Goal: Register for event/course

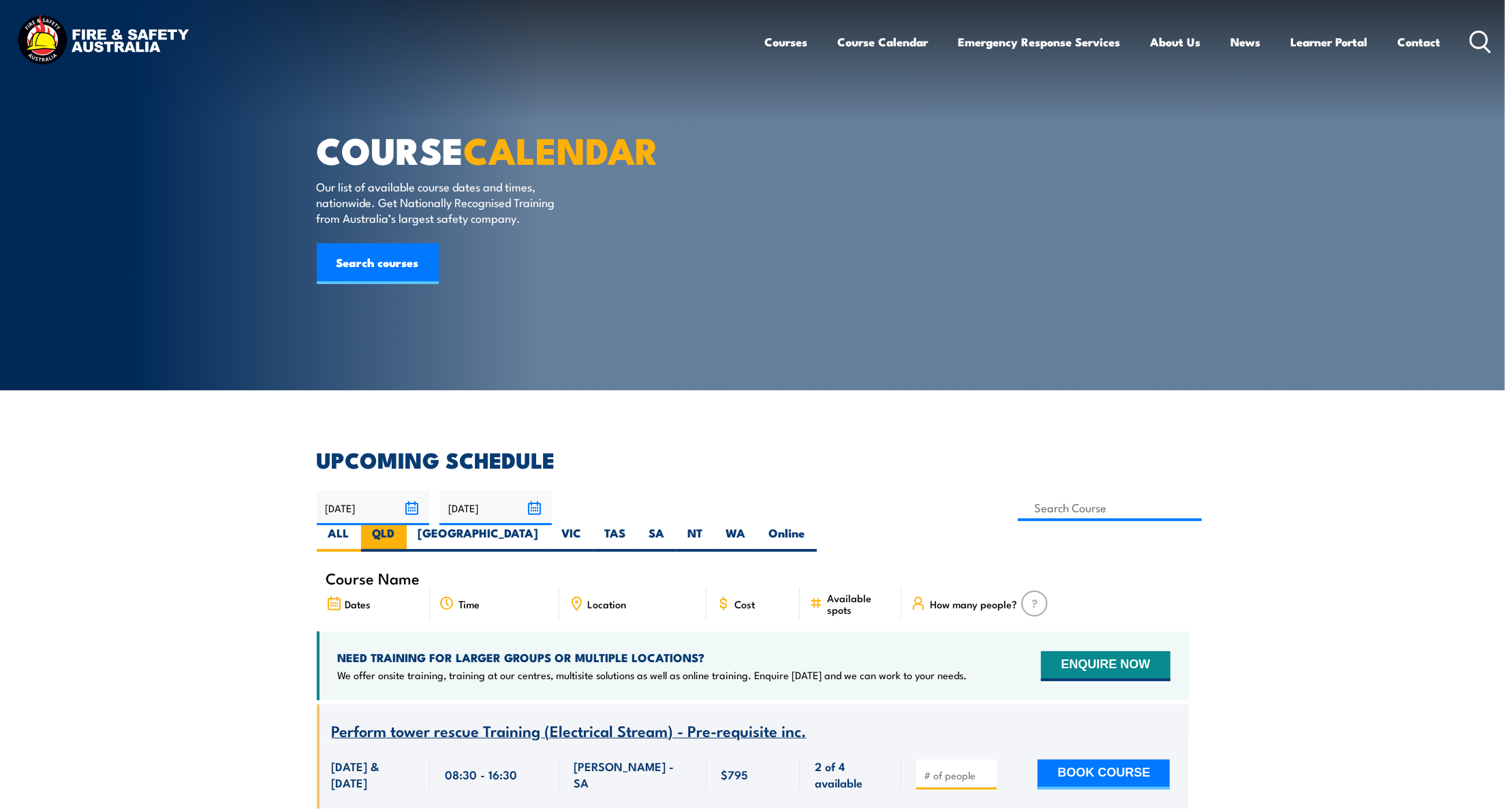
click at [407, 525] on label "QLD" at bounding box center [384, 539] width 46 height 26
click at [404, 525] on input "QLD" at bounding box center [399, 530] width 9 height 9
radio input "true"
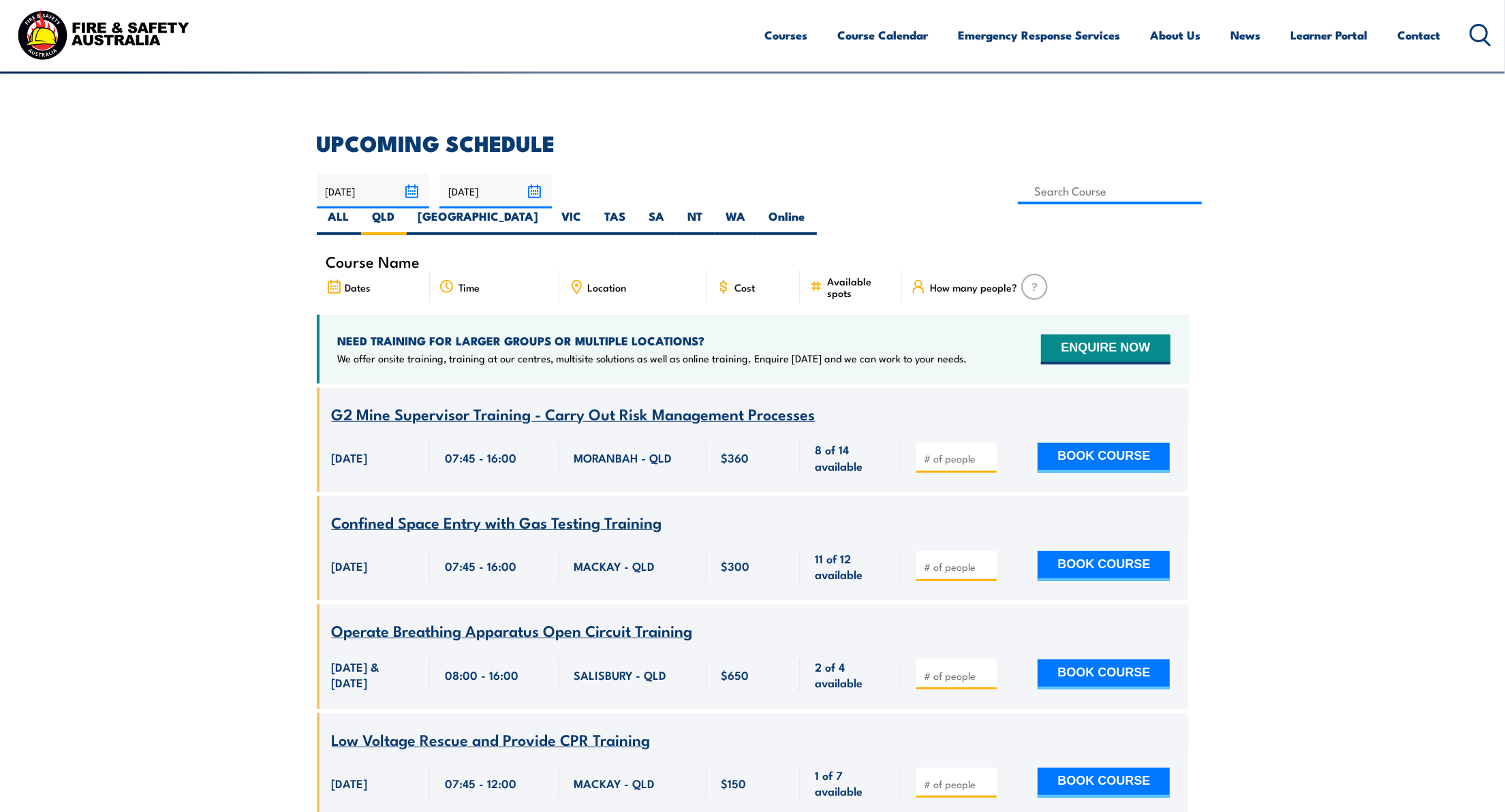
scroll to position [74, 0]
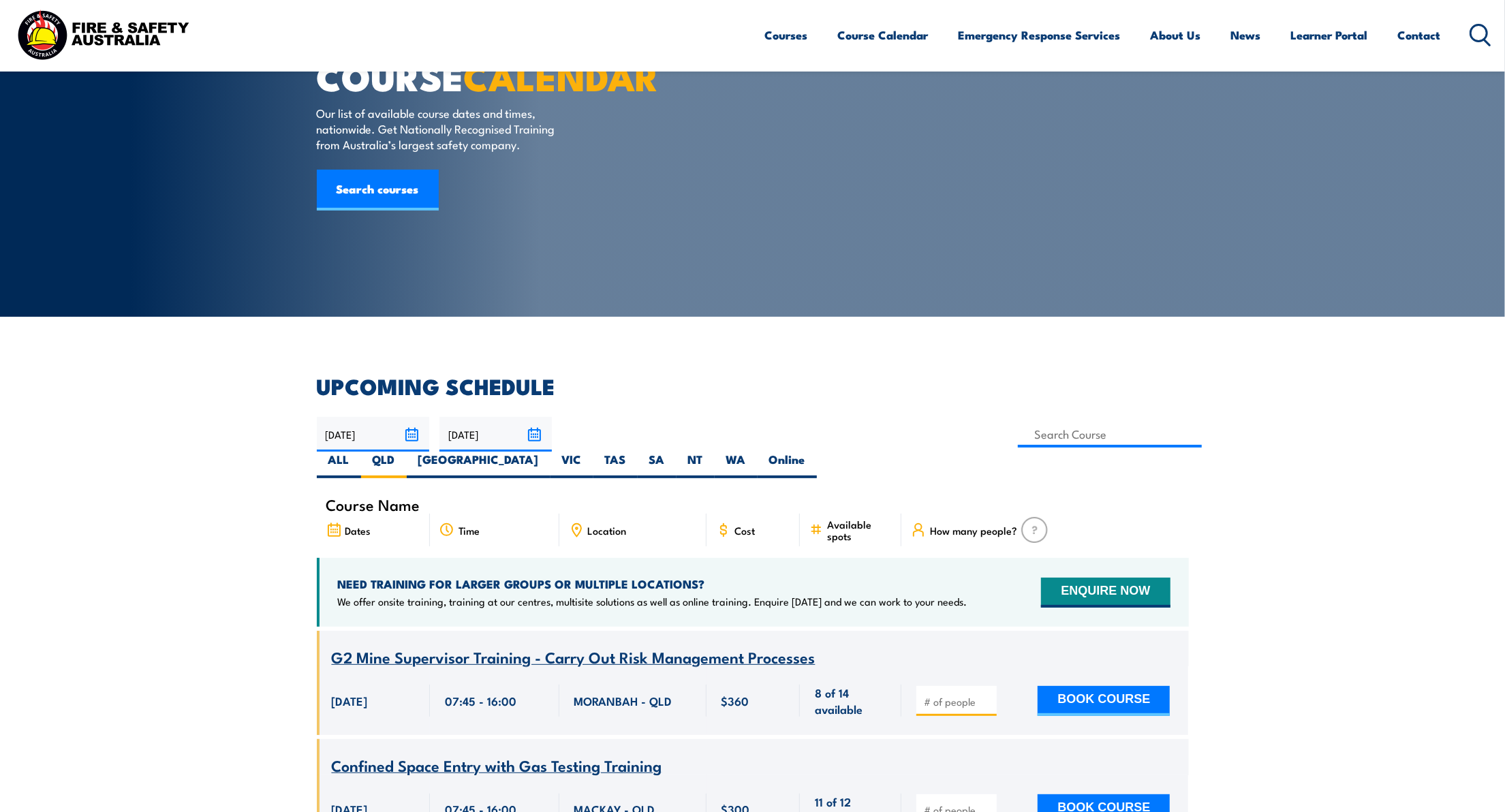
click at [530, 436] on input "18/10/2025" at bounding box center [495, 434] width 113 height 34
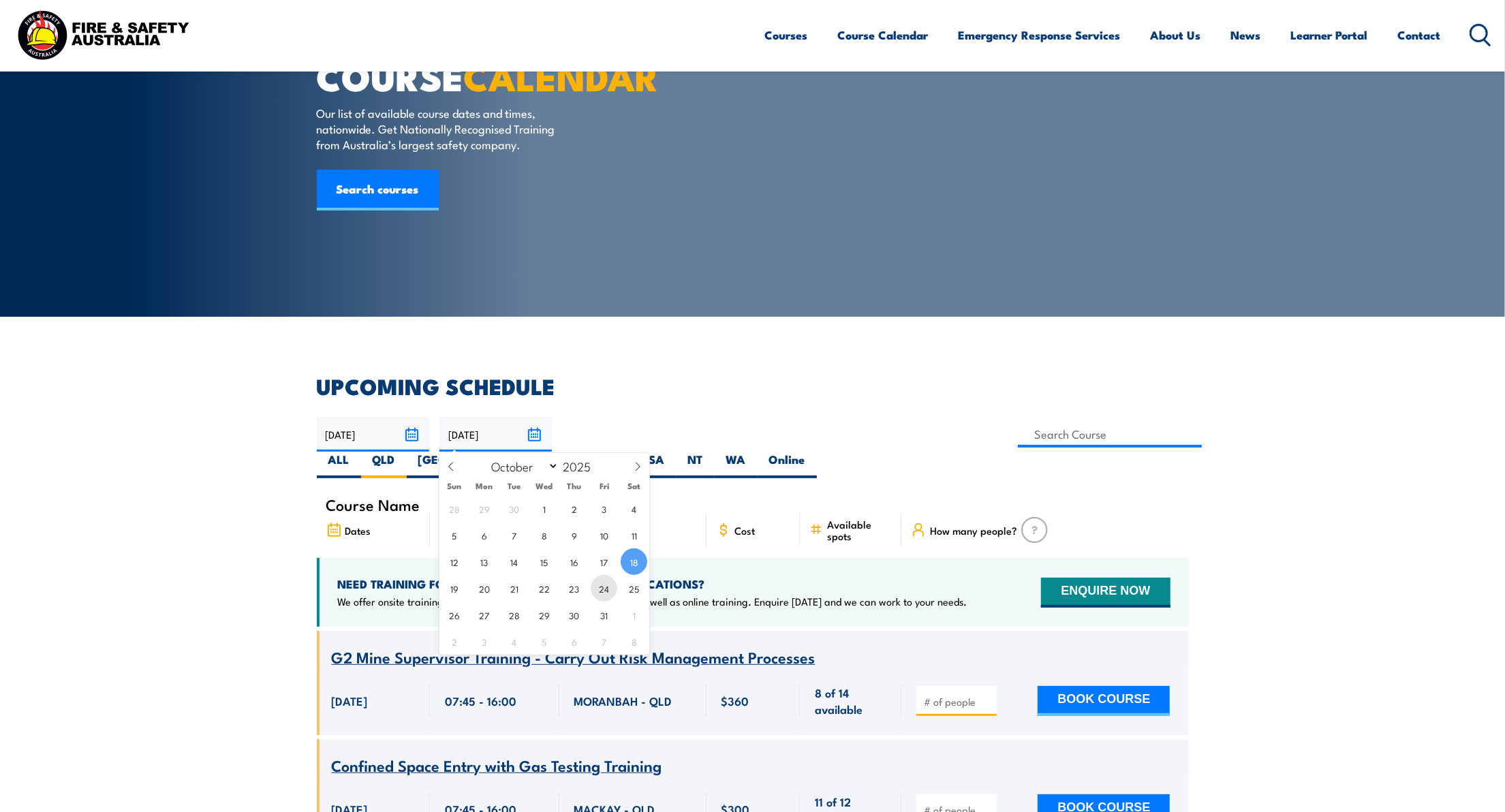
click at [609, 590] on span "24" at bounding box center [604, 588] width 26 height 26
type input "[DATE]"
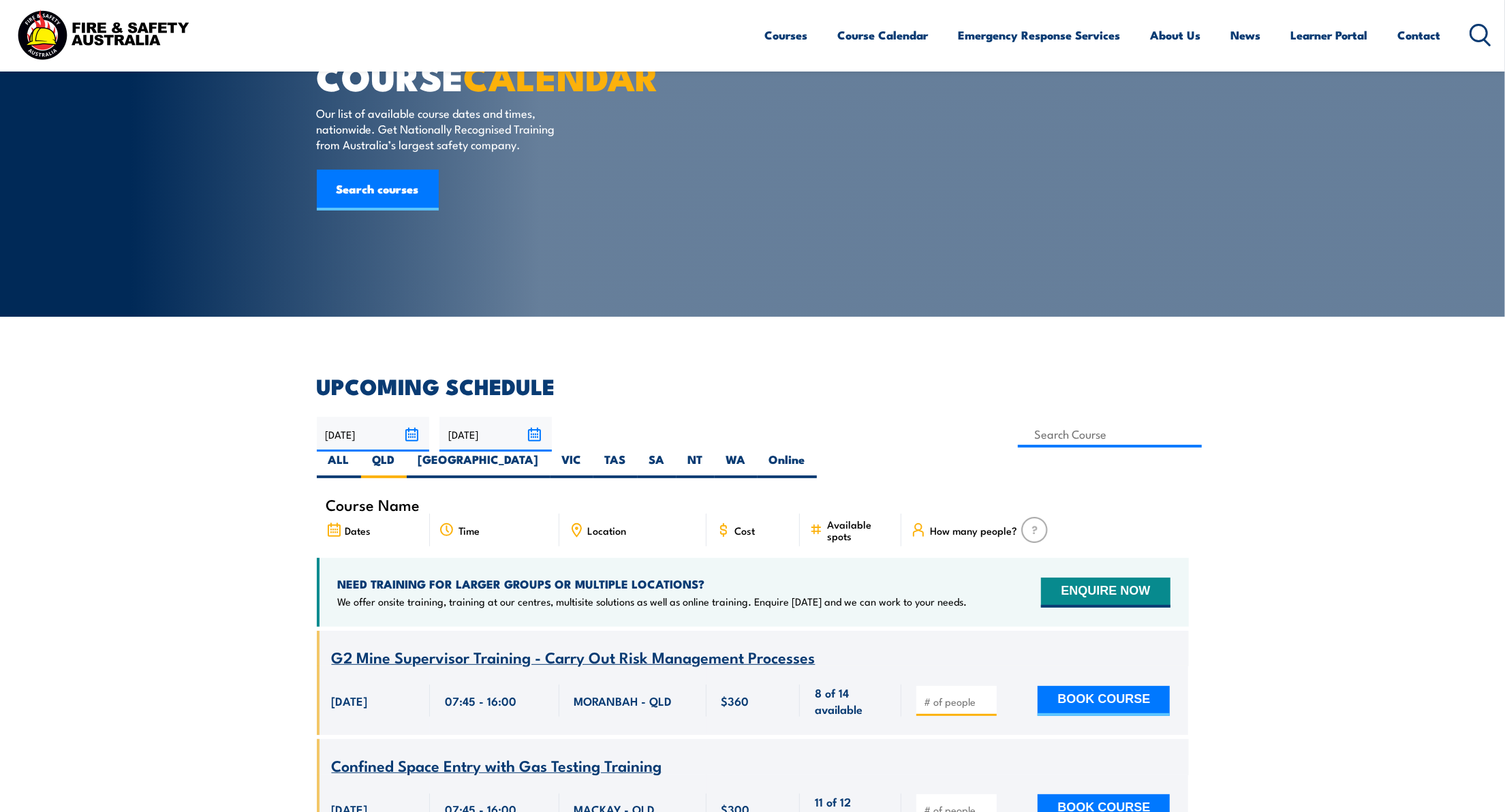
click at [406, 429] on input "19/08/2025" at bounding box center [373, 434] width 113 height 34
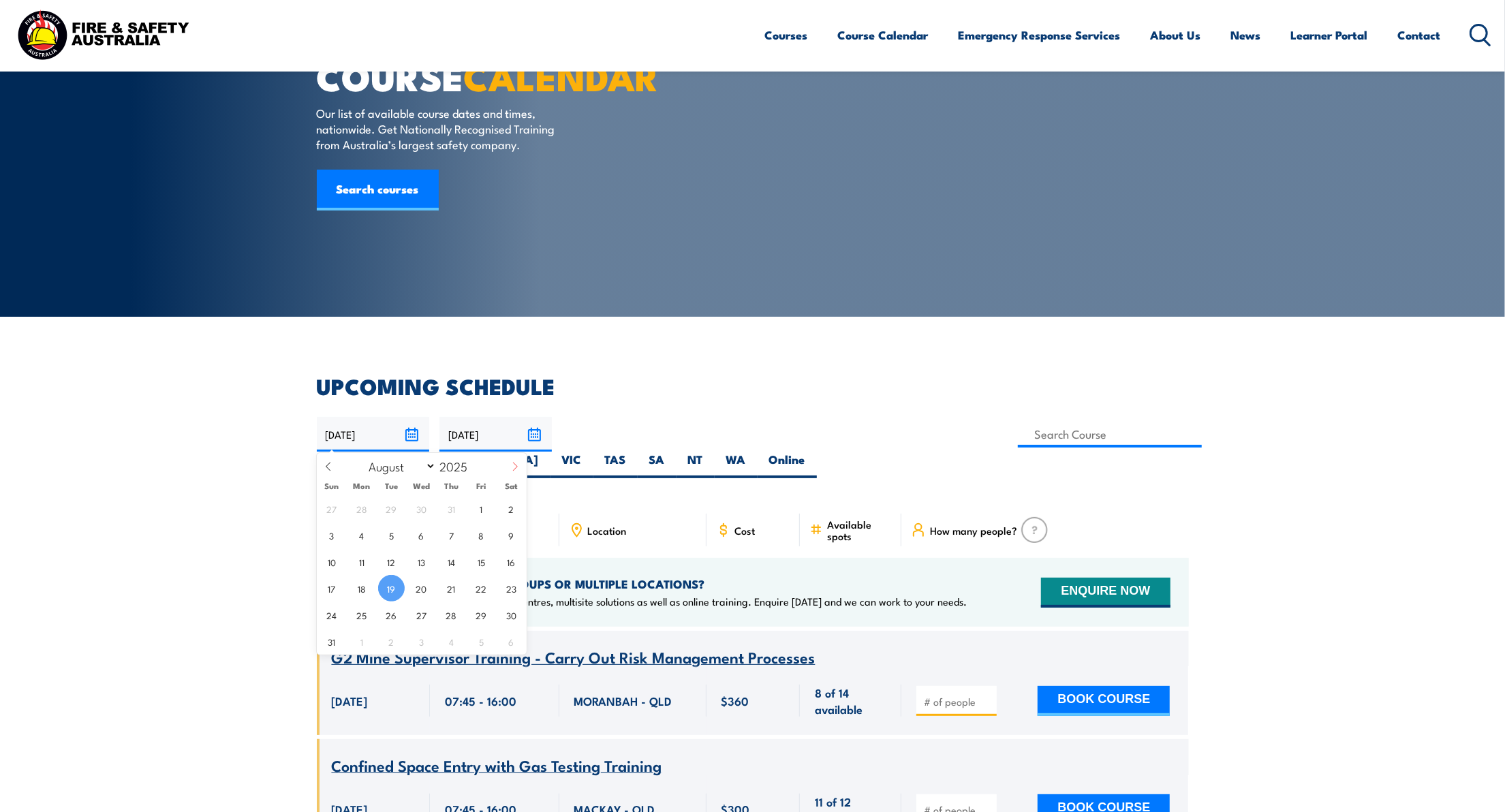
click at [516, 466] on icon at bounding box center [515, 466] width 10 height 10
select select "8"
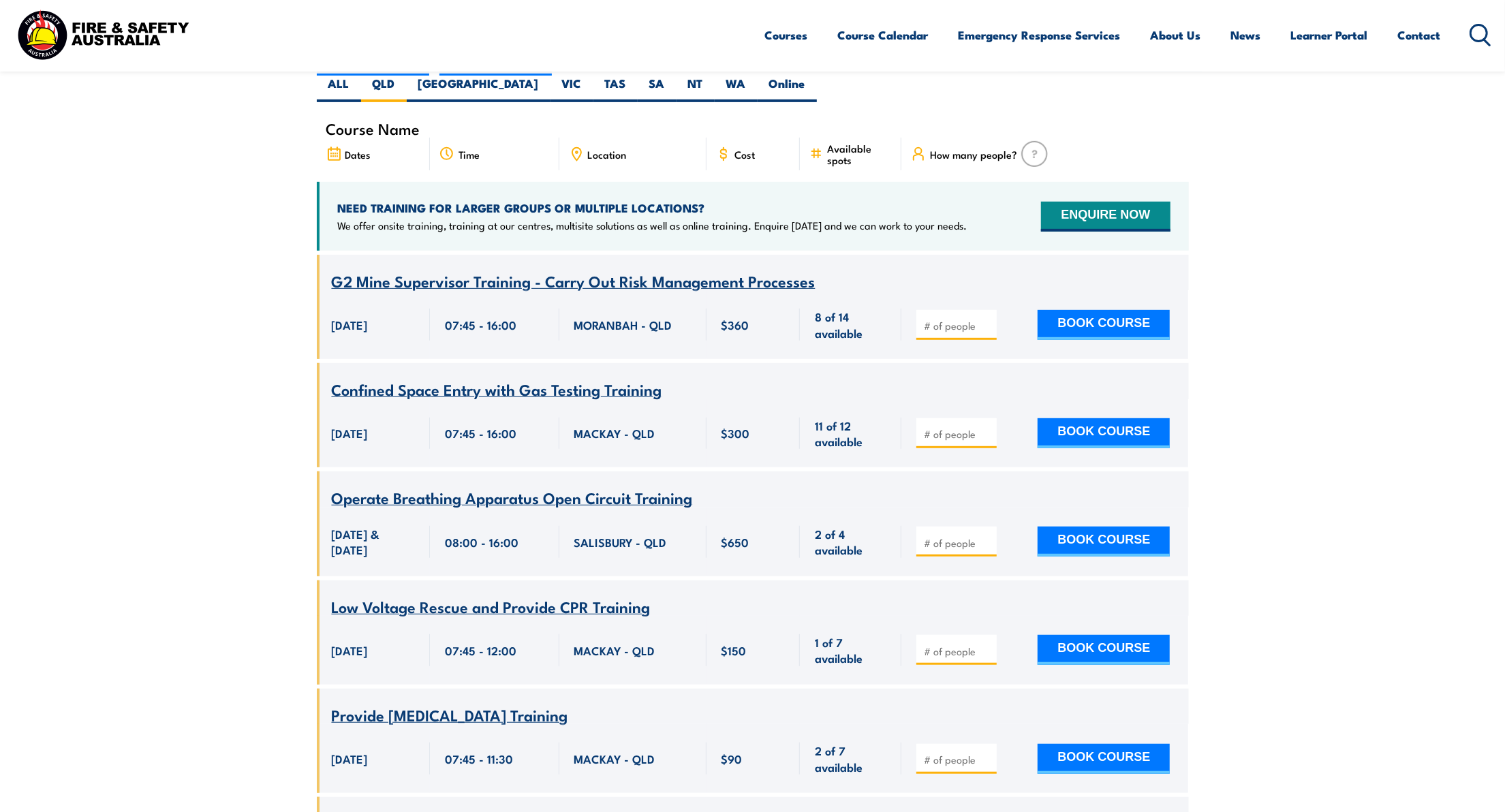
scroll to position [177, 0]
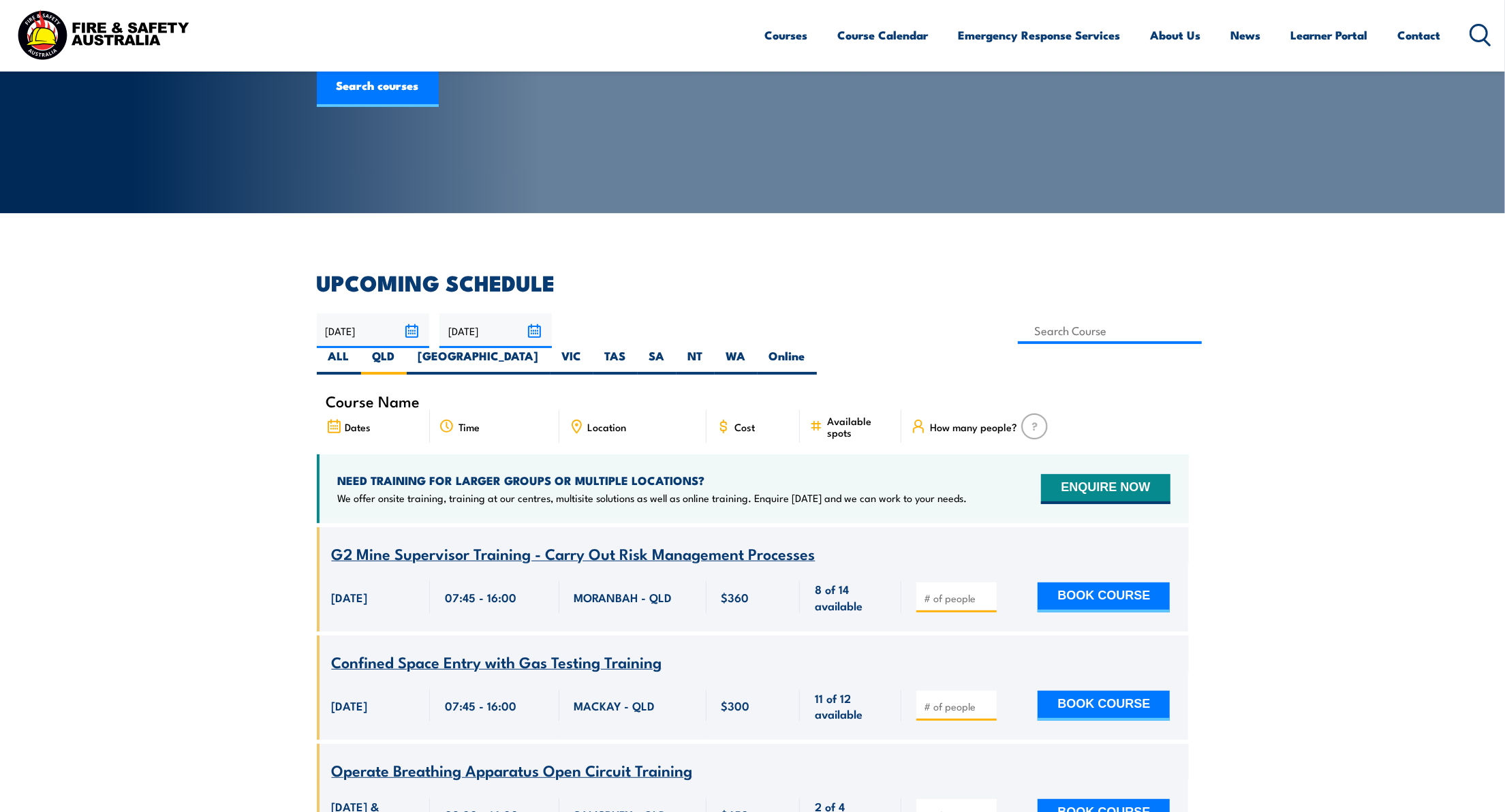
click at [415, 329] on input "19/08/2025" at bounding box center [373, 331] width 113 height 34
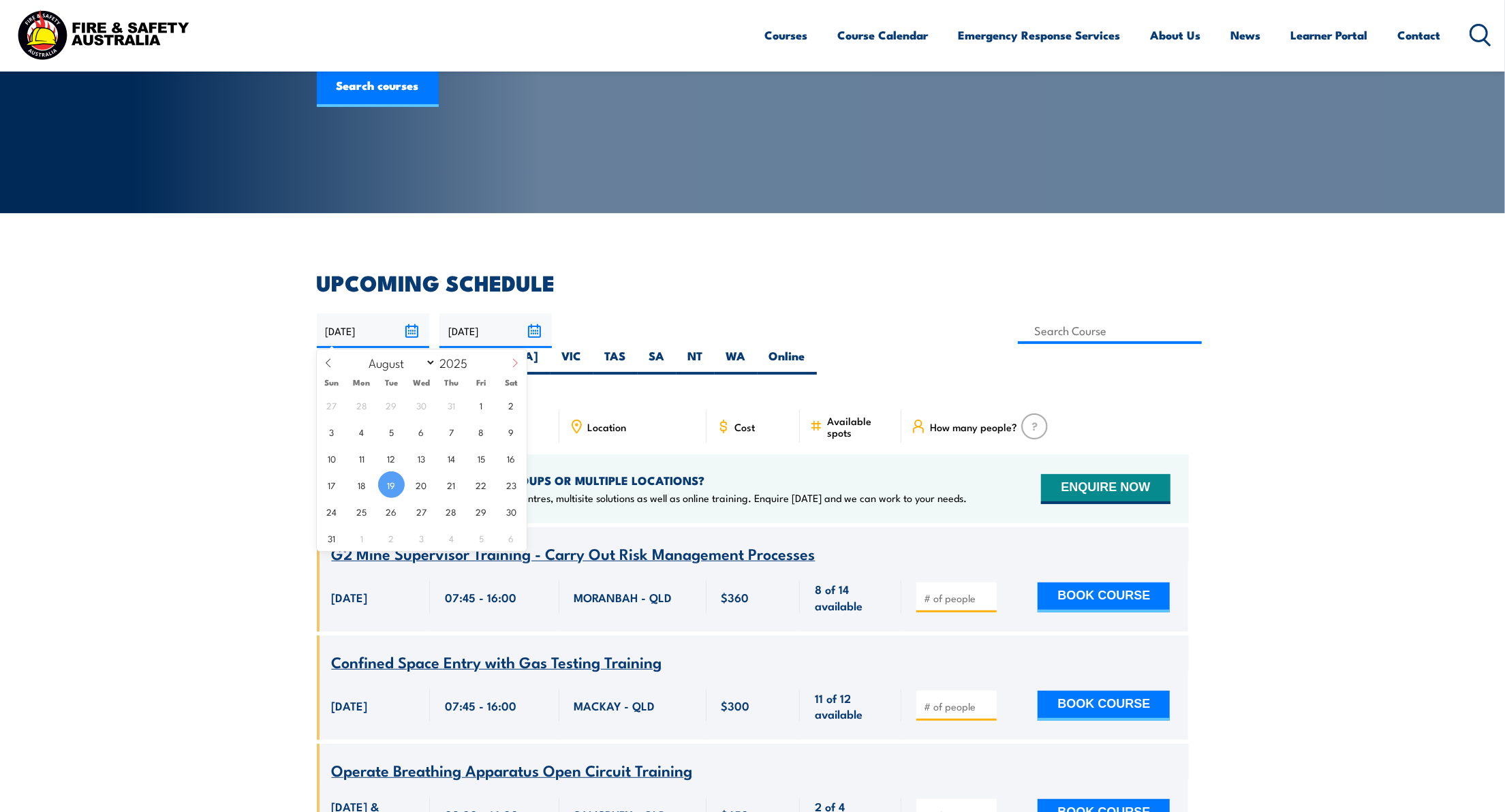
click at [522, 356] on span at bounding box center [515, 368] width 23 height 37
select select "8"
click at [477, 455] on span "19" at bounding box center [481, 458] width 26 height 26
type input "19/09/2025"
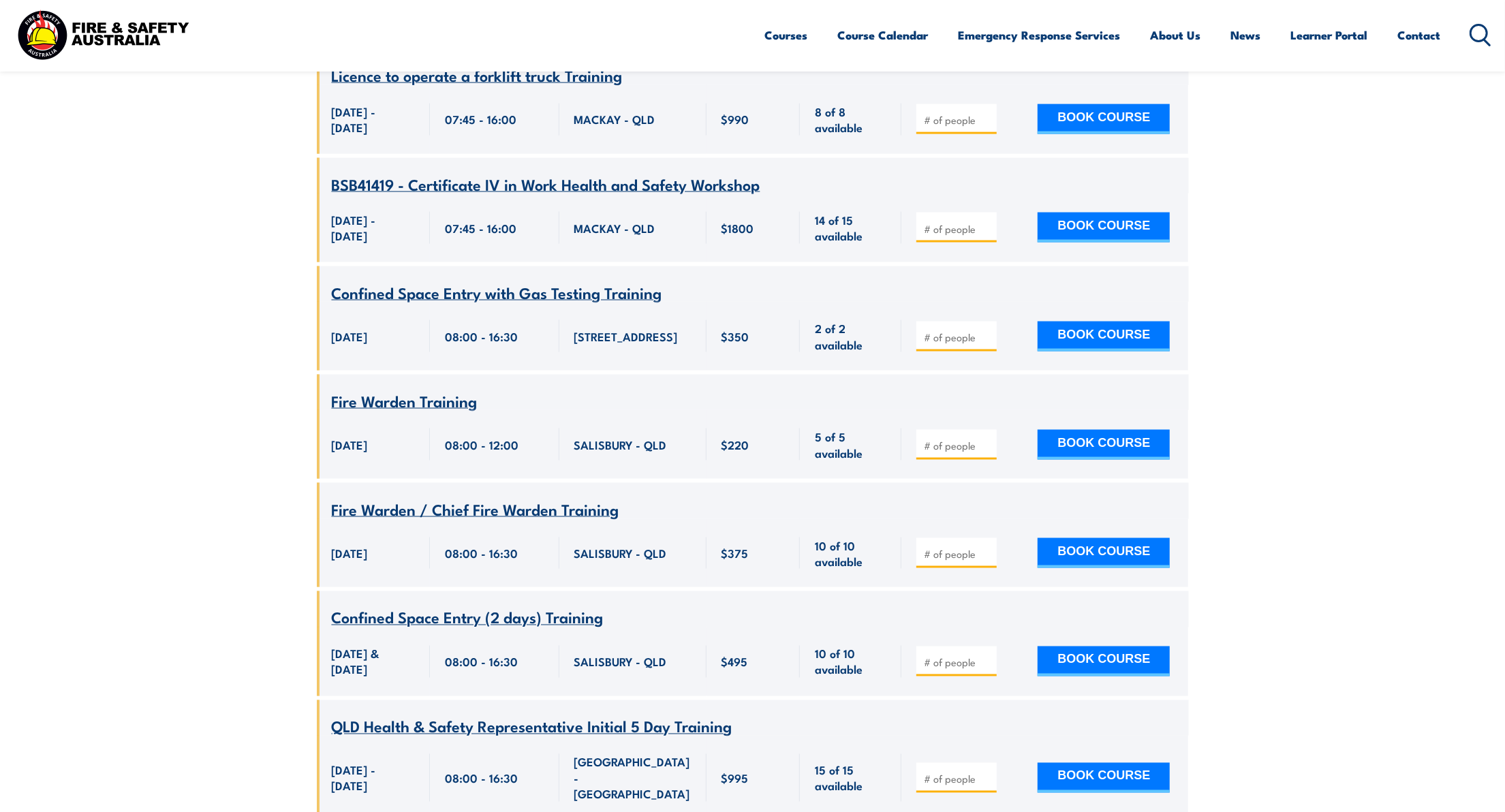
scroll to position [10682, 0]
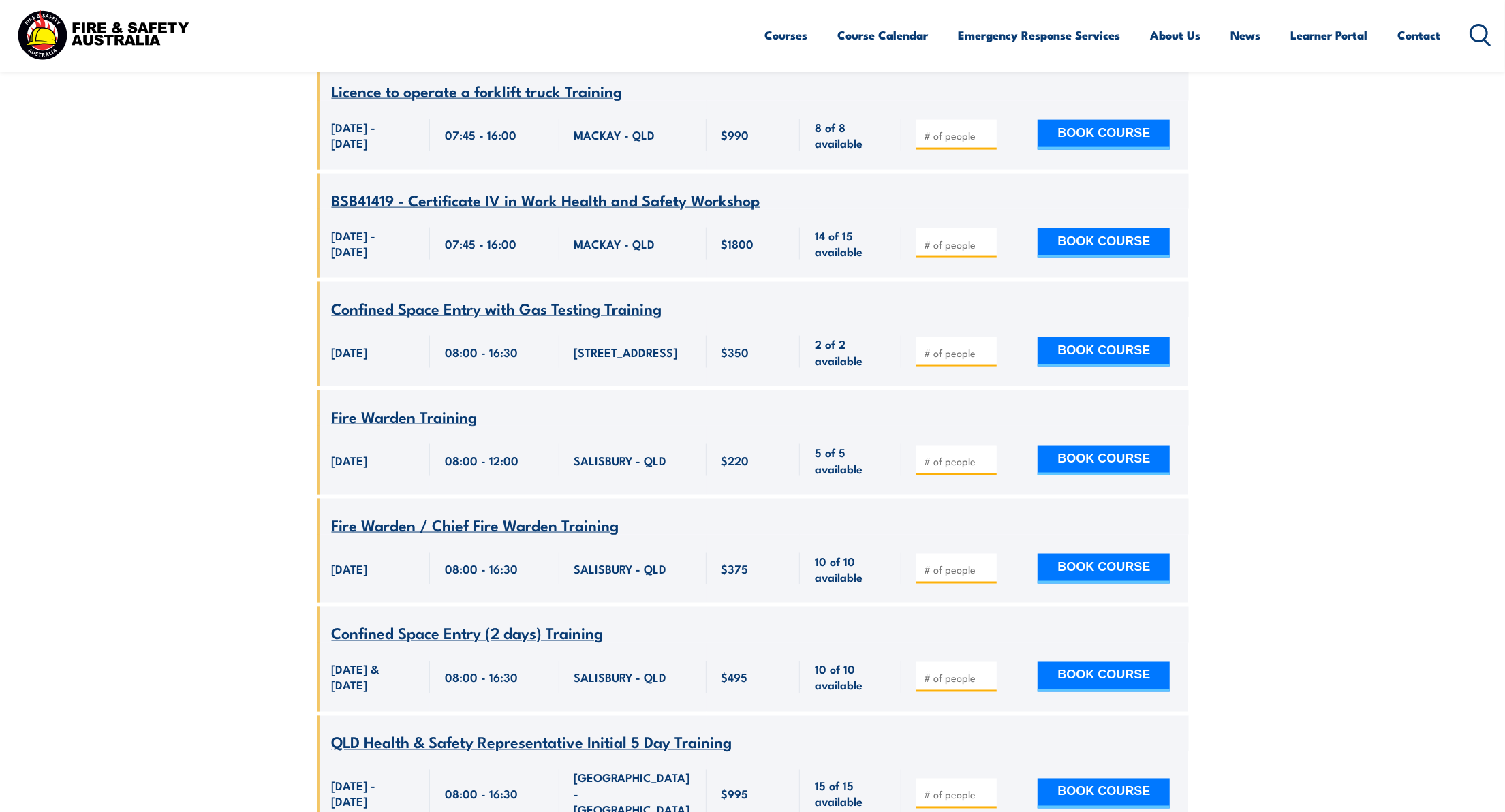
click at [381, 188] on span "BSB41419 - Certificate IV in Work Health and Safety Workshop" at bounding box center [546, 200] width 429 height 23
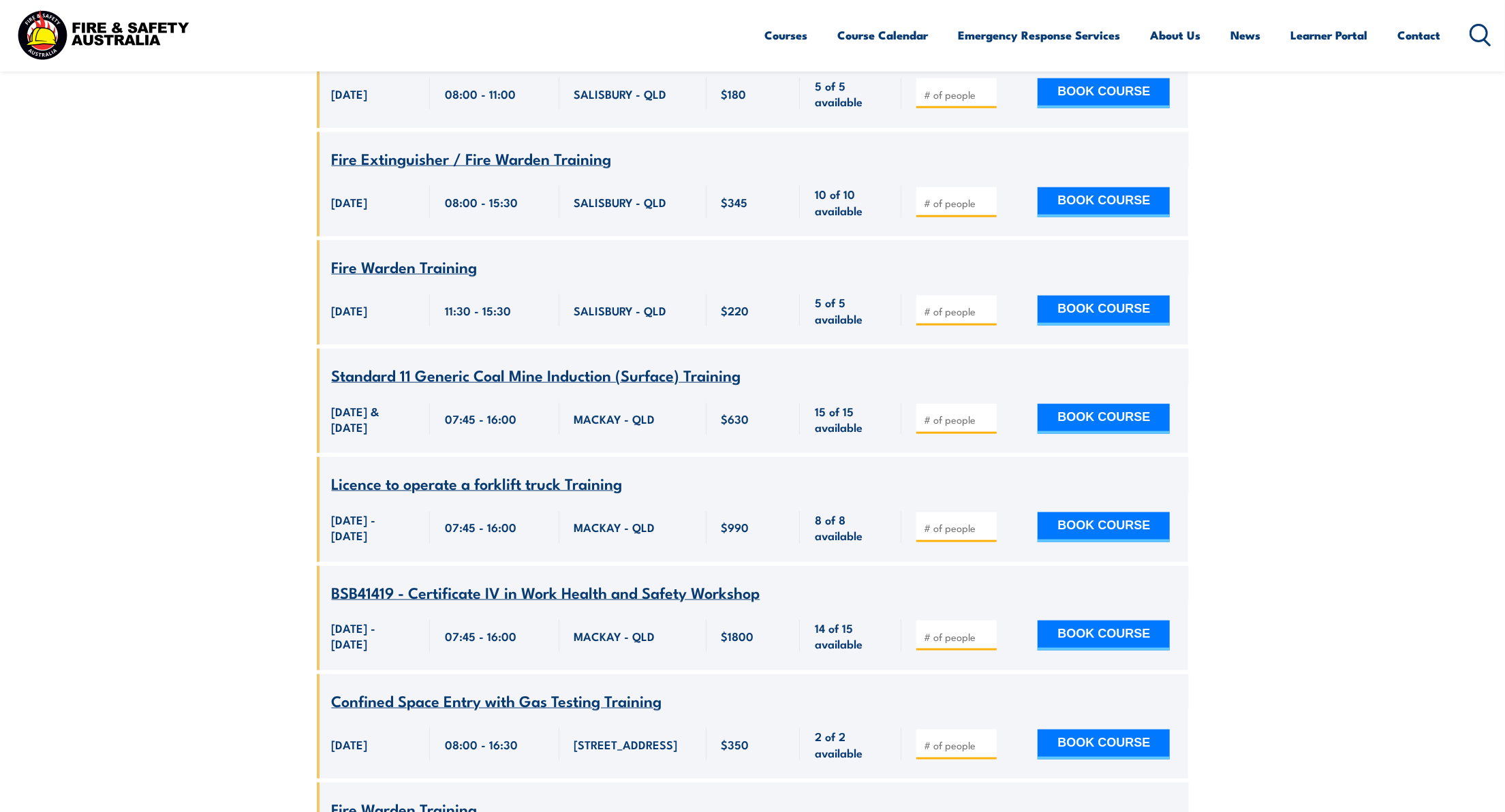
scroll to position [10418, 0]
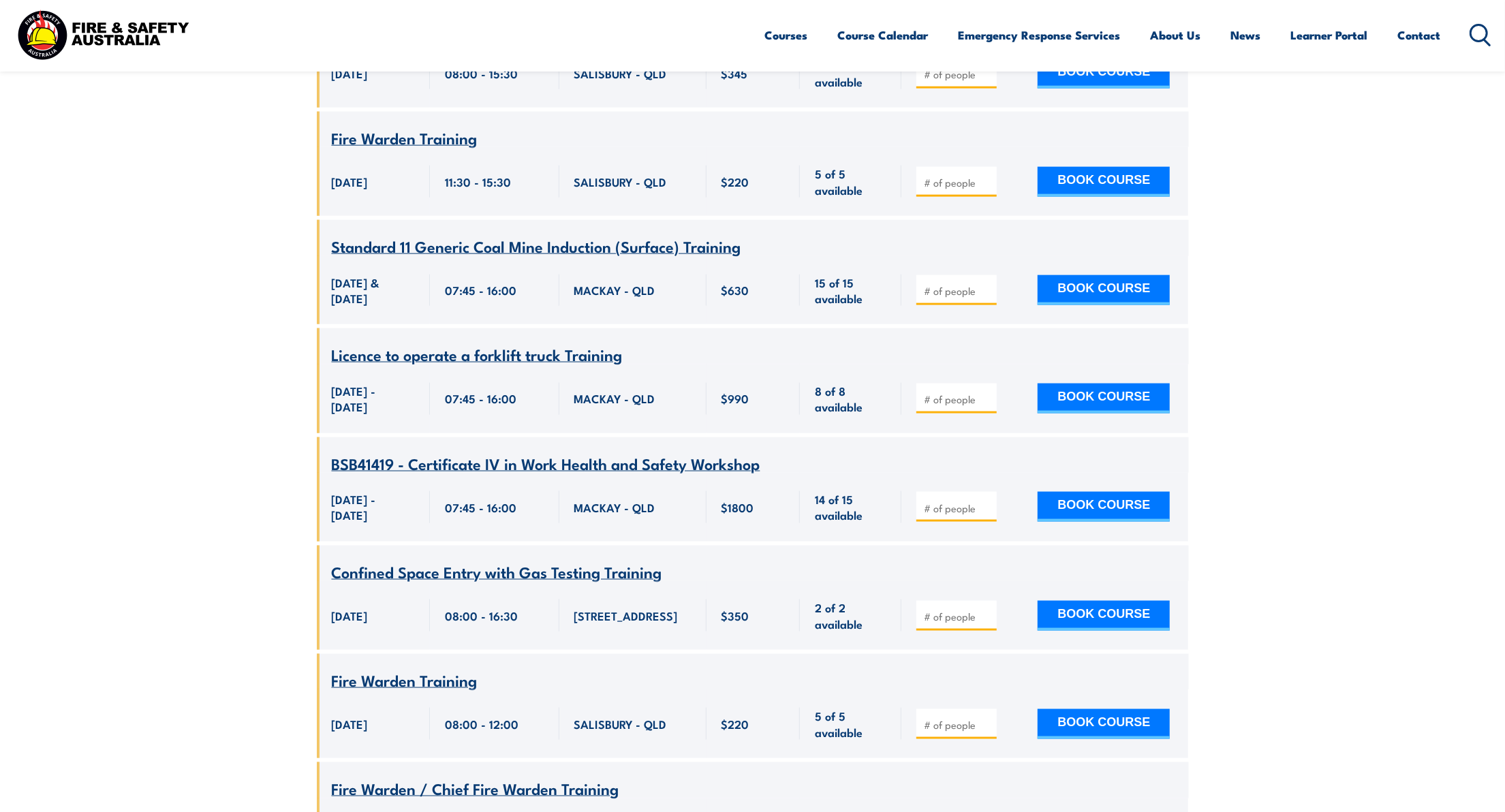
click at [954, 492] on div at bounding box center [957, 507] width 81 height 30
click at [949, 501] on input "number" at bounding box center [958, 507] width 68 height 14
type input "1"
click at [989, 501] on input "1" at bounding box center [958, 507] width 68 height 14
click at [1074, 493] on button "BOOK COURSE" at bounding box center [1103, 507] width 132 height 30
